Goal: Transaction & Acquisition: Purchase product/service

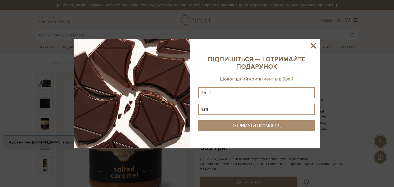
click at [326, 24] on div at bounding box center [197, 93] width 394 height 187
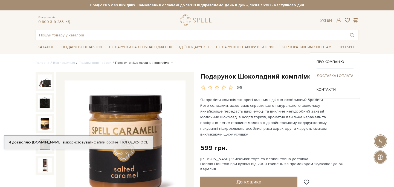
click at [331, 74] on link "Доставка і оплата" at bounding box center [334, 75] width 37 height 5
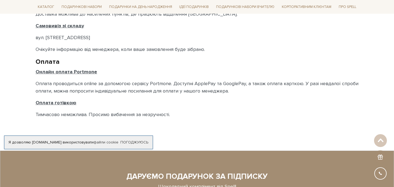
scroll to position [322, 0]
